Goal: Find specific page/section

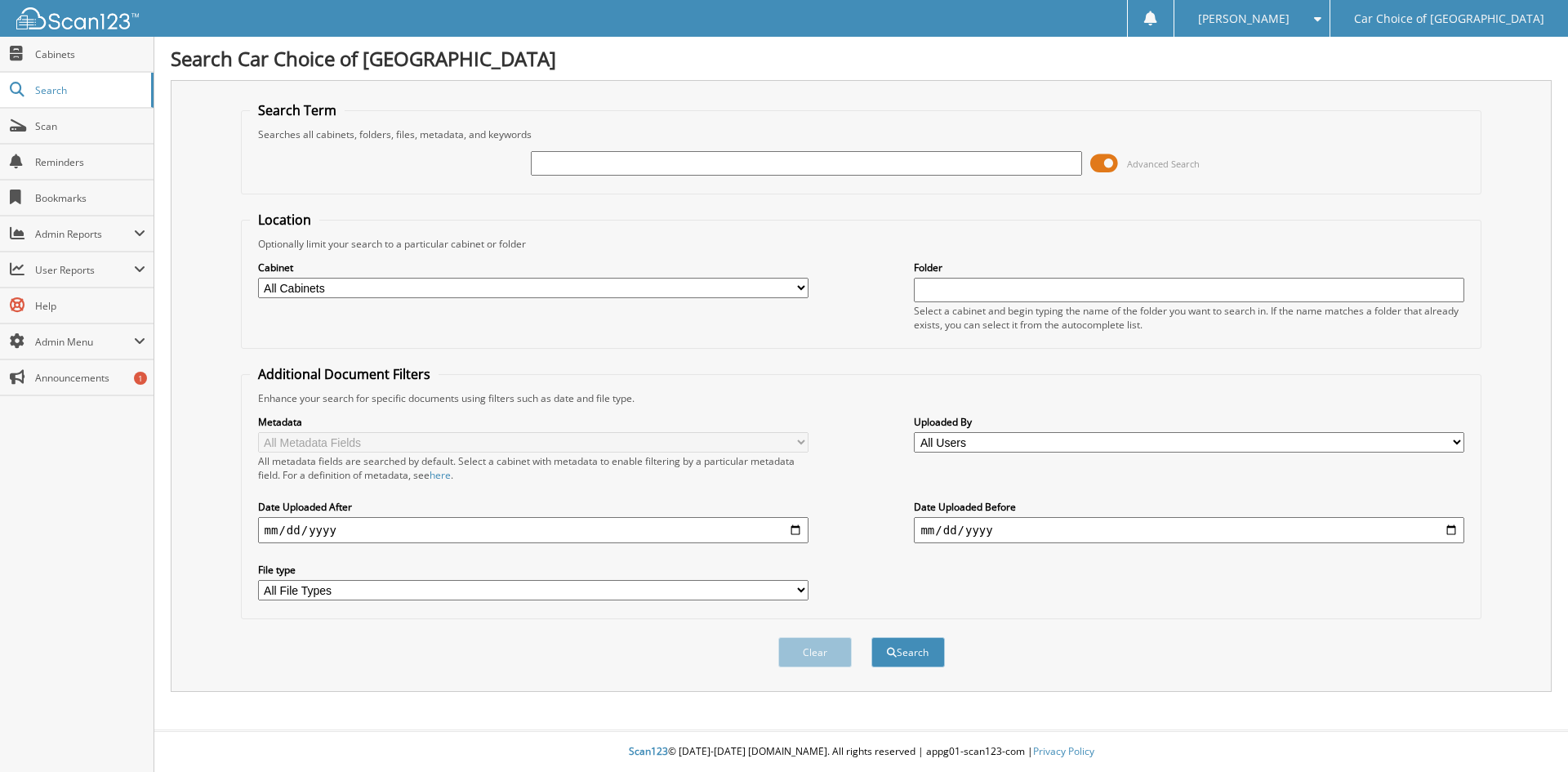
drag, startPoint x: 0, startPoint y: 0, endPoint x: 566, endPoint y: 165, distance: 589.6
click at [566, 165] on input "text" at bounding box center [806, 163] width 550 height 24
paste input "219495TPA"
type input "219495TPA"
click at [871, 637] on button "Search" at bounding box center [908, 652] width 73 height 30
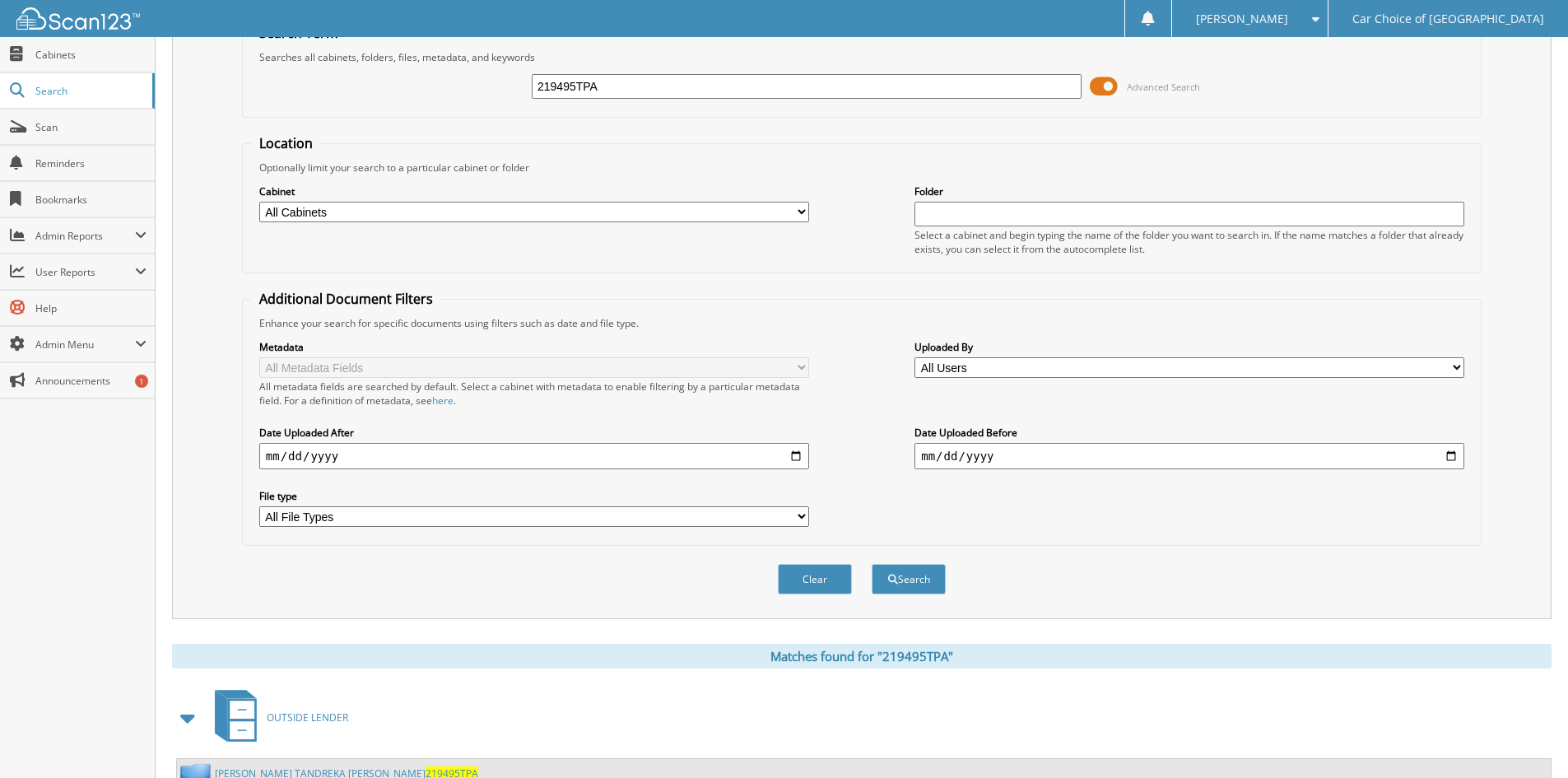
scroll to position [234, 0]
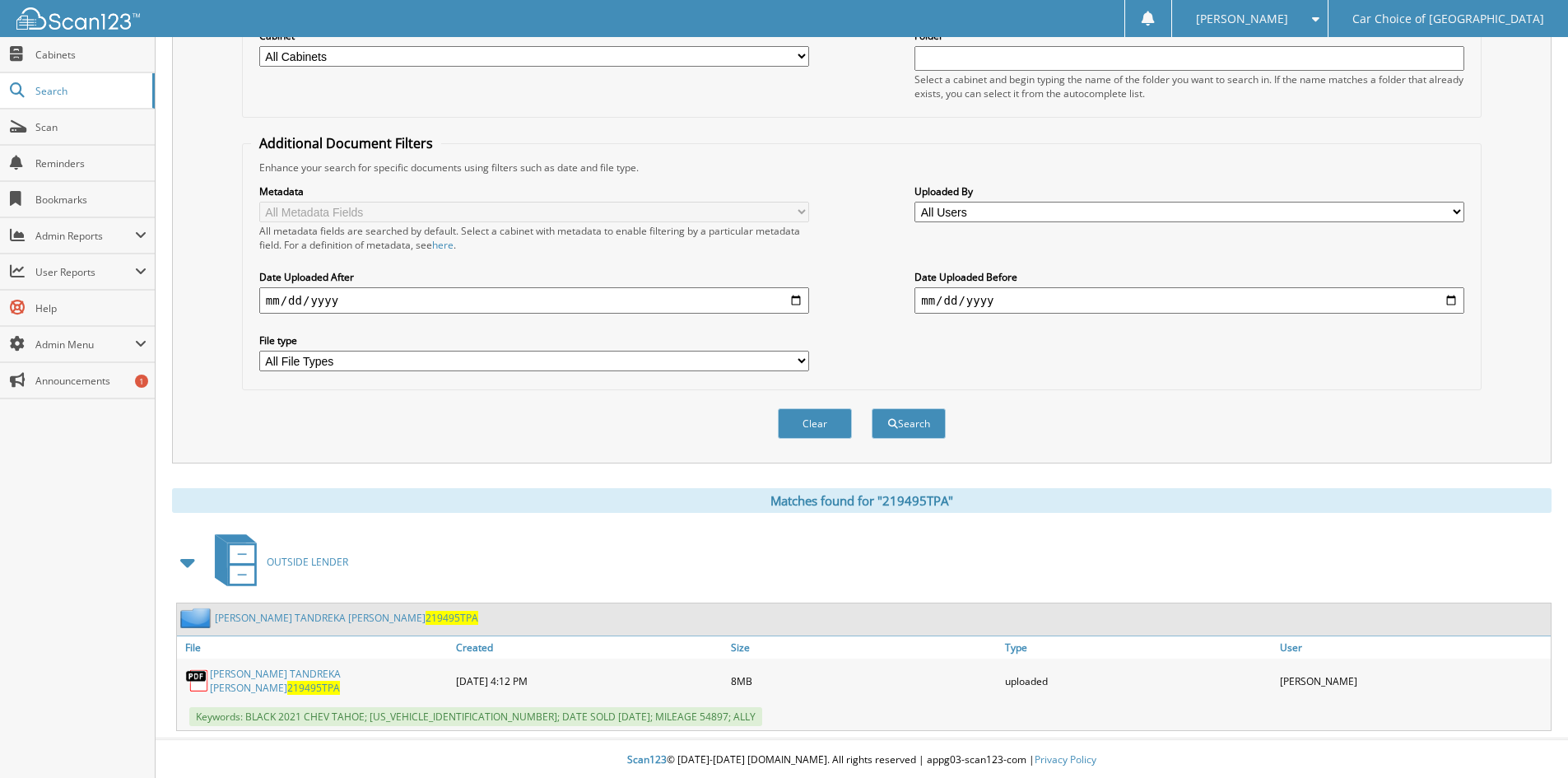
click at [312, 681] on link "GARY RANSON TANDREKA COLLINS 219495TPA" at bounding box center [328, 681] width 238 height 28
